Goal: Navigation & Orientation: Find specific page/section

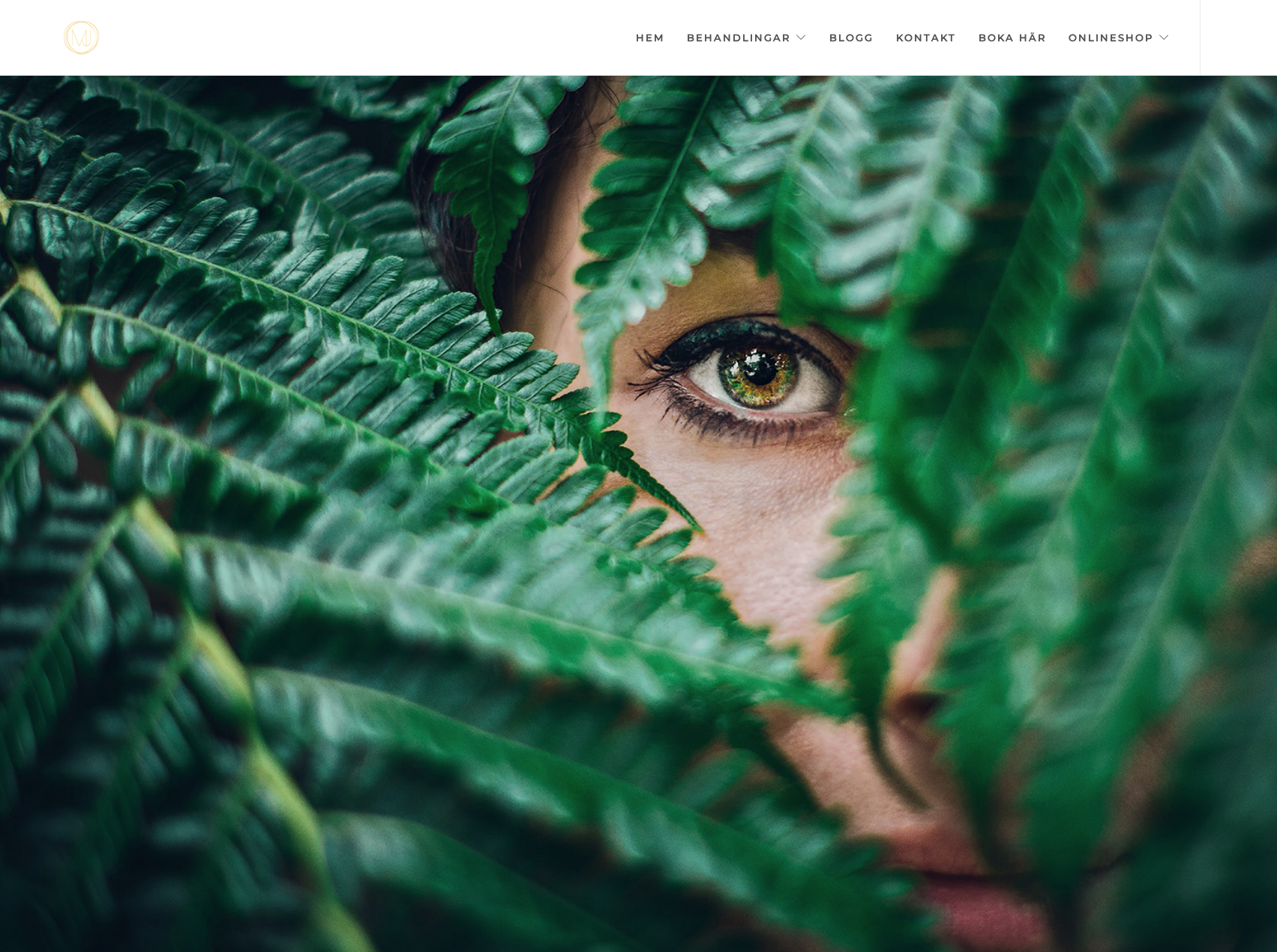
scroll to position [0, -7496]
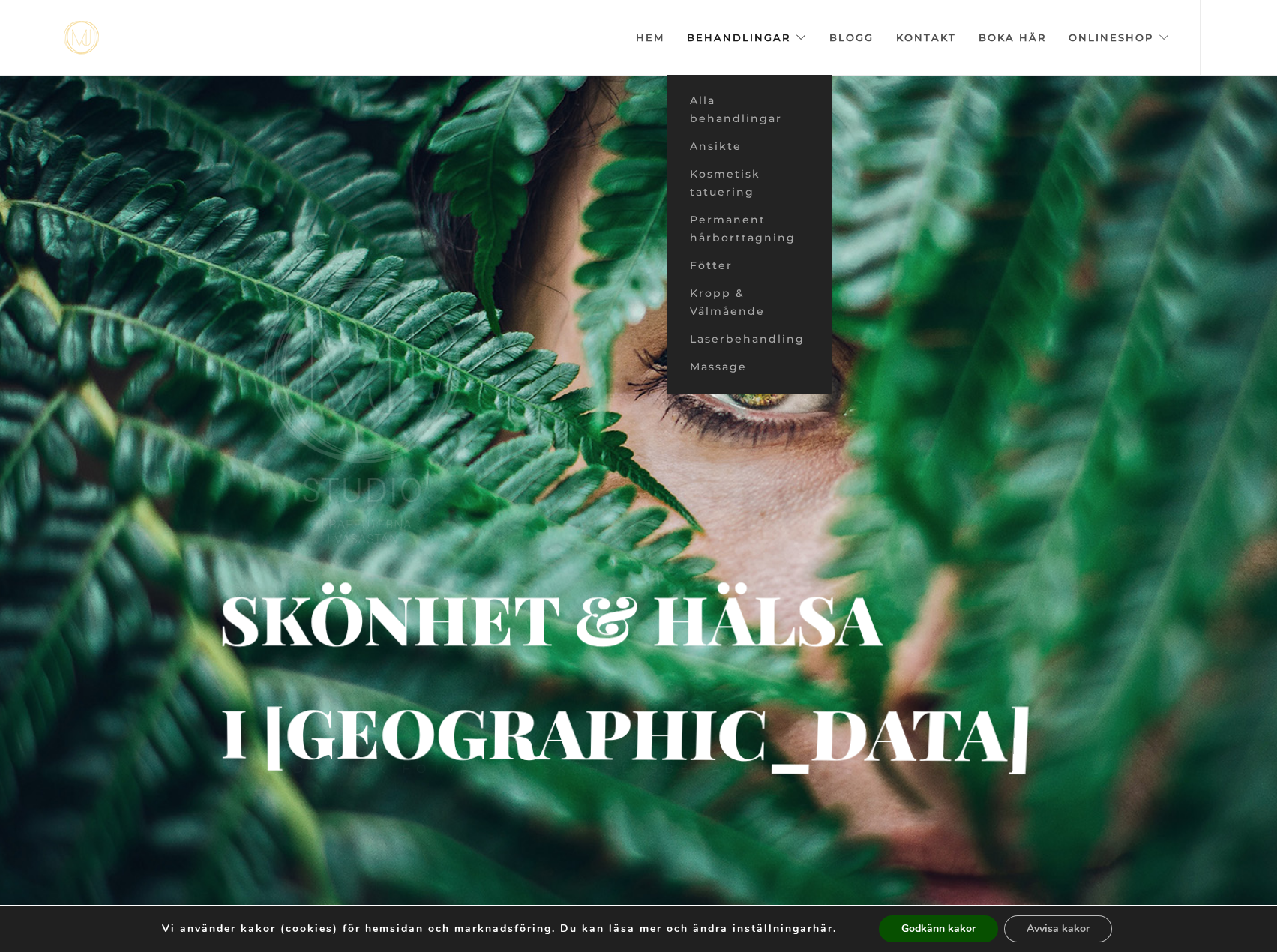
click at [774, 31] on link "Behandlingar" at bounding box center [747, 37] width 120 height 75
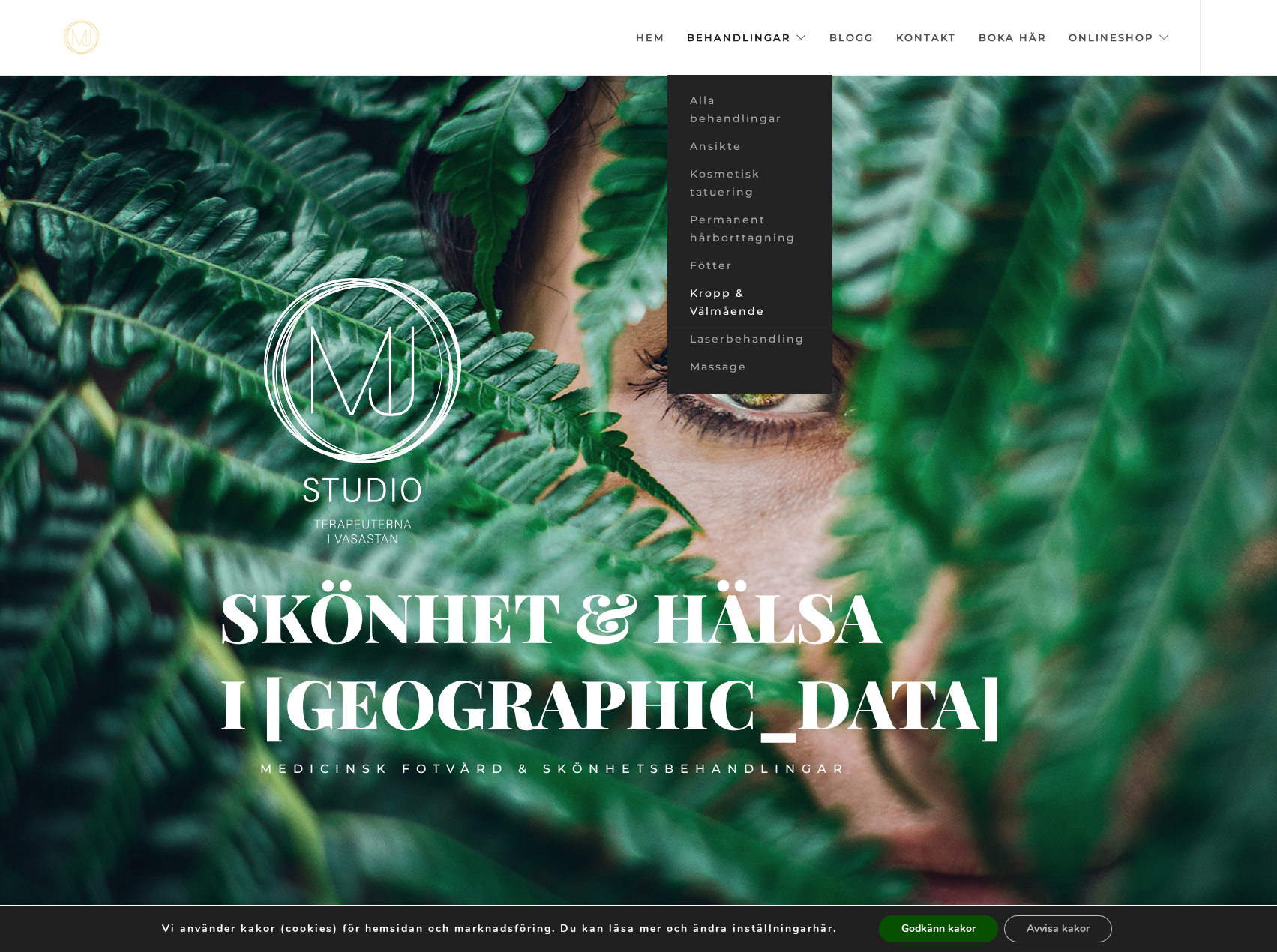
click at [740, 309] on link "Kropp & Välmående" at bounding box center [750, 301] width 165 height 45
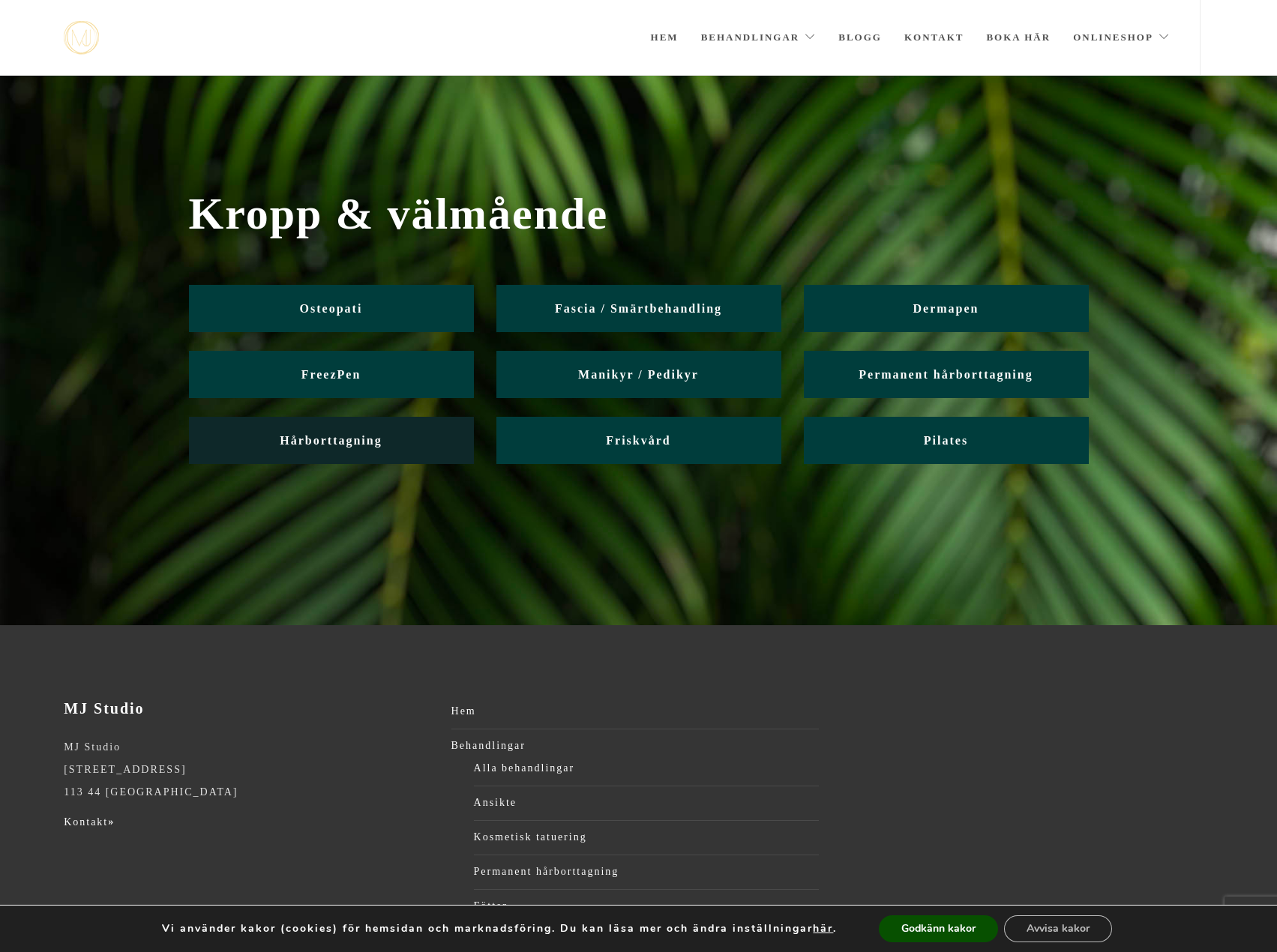
click at [271, 445] on link "Hårborttagning" at bounding box center [331, 440] width 285 height 47
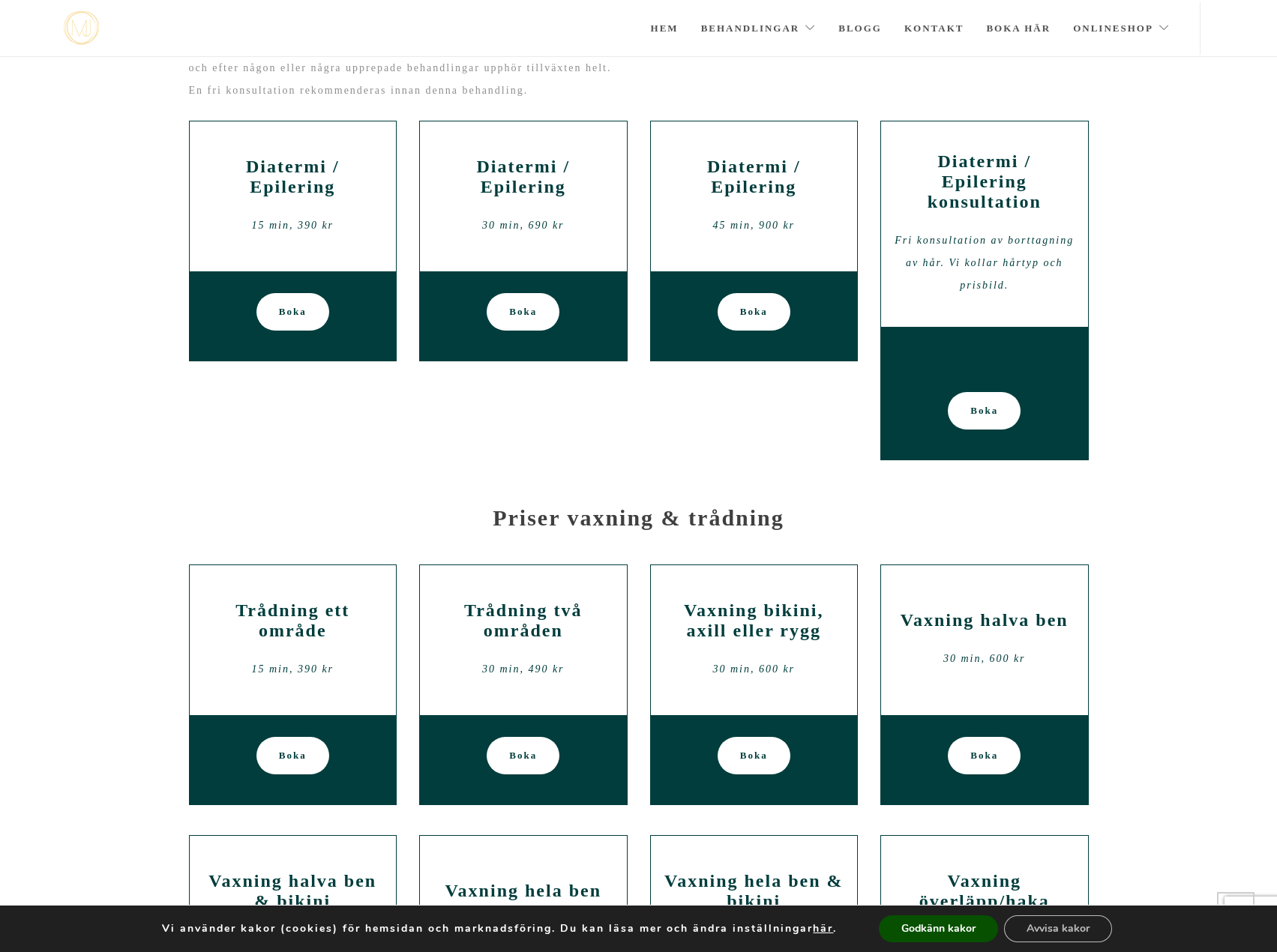
scroll to position [319, 0]
